Goal: Navigation & Orientation: Find specific page/section

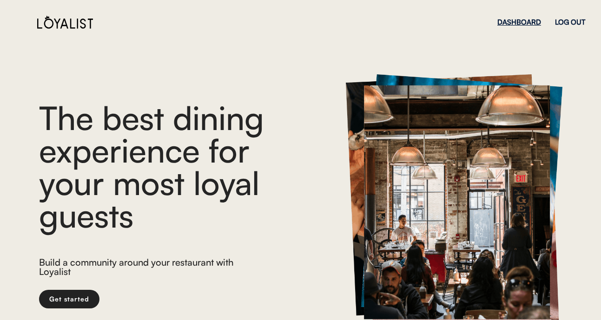
click at [522, 22] on div "DASHBOARD" at bounding box center [520, 22] width 44 height 7
